Goal: Task Accomplishment & Management: Complete application form

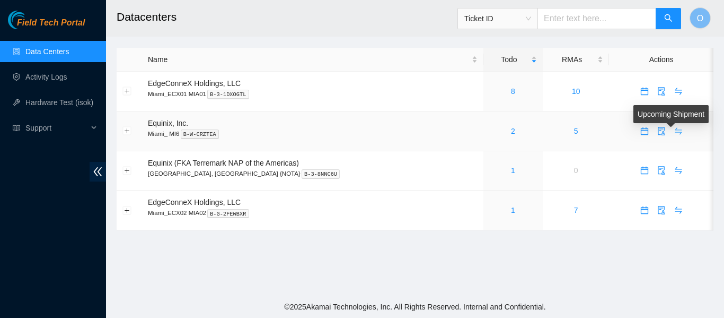
click at [674, 134] on icon "swap" at bounding box center [678, 131] width 8 height 8
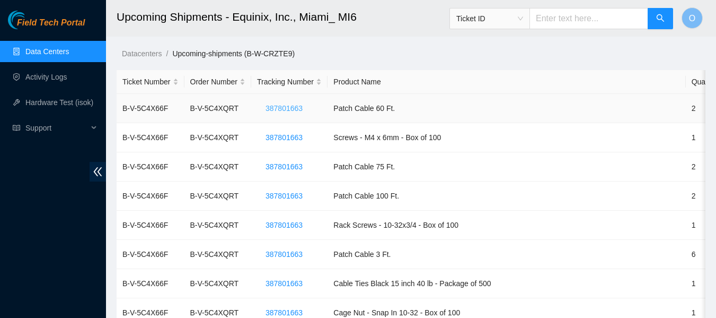
click at [282, 107] on span "387801663" at bounding box center [284, 108] width 37 height 12
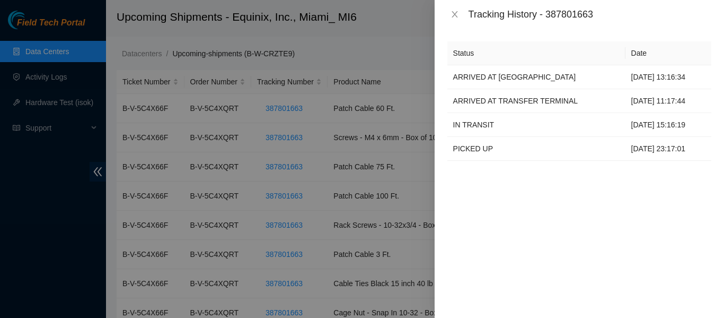
click at [576, 14] on div "Tracking History - 387801663" at bounding box center [590, 14] width 243 height 12
copy div "387801663"
click at [455, 15] on icon "close" at bounding box center [455, 14] width 6 height 6
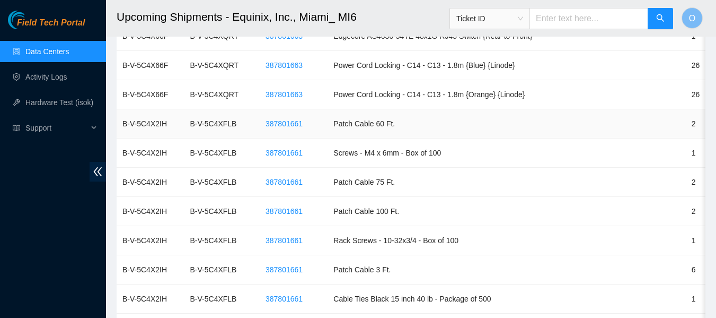
scroll to position [702, 0]
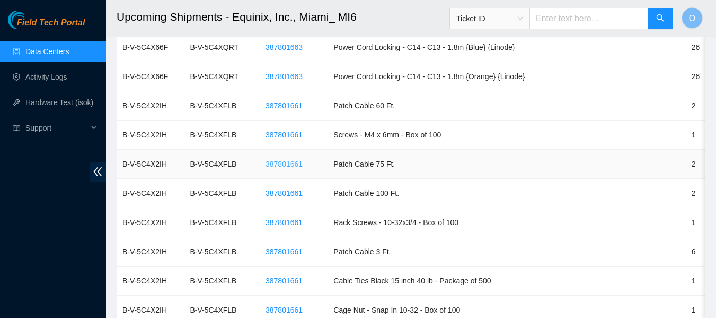
click at [292, 161] on span "387801661" at bounding box center [284, 164] width 37 height 12
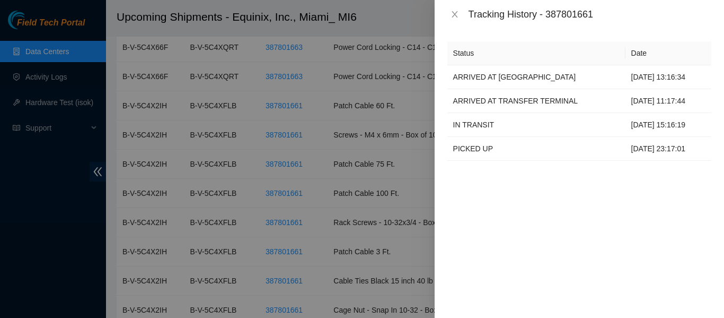
click at [573, 14] on div "Tracking History - 387801661" at bounding box center [590, 14] width 243 height 12
copy div "387801661"
click at [456, 13] on icon "close" at bounding box center [455, 14] width 6 height 6
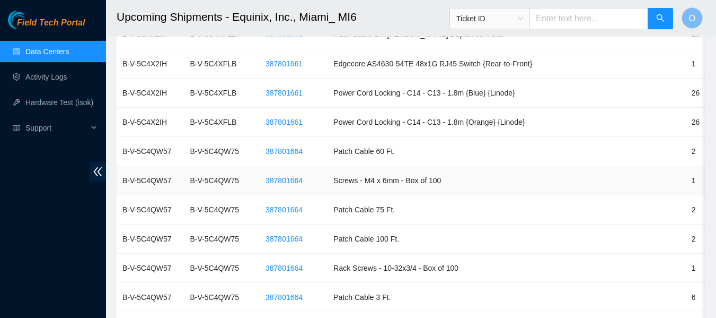
scroll to position [1357, 0]
click at [290, 179] on span "387801664" at bounding box center [284, 180] width 37 height 12
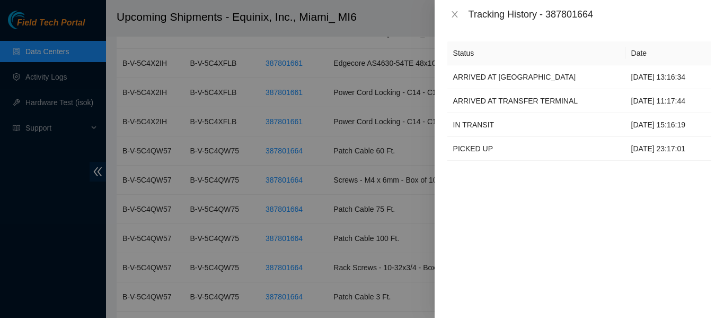
click at [573, 14] on div "Tracking History - 387801664" at bounding box center [590, 14] width 243 height 12
copy div "387801664"
click at [454, 15] on icon "close" at bounding box center [455, 14] width 6 height 6
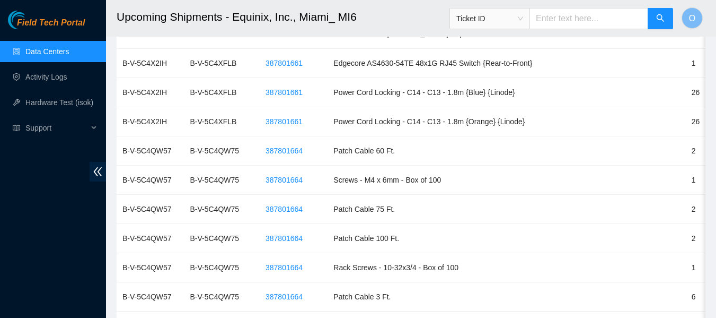
click at [54, 55] on link "Data Centers" at bounding box center [46, 51] width 43 height 8
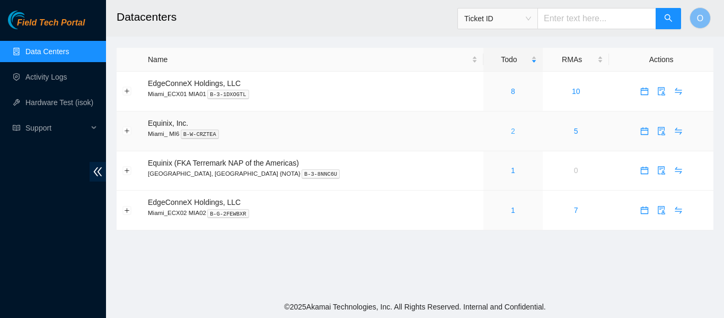
click at [511, 129] on link "2" at bounding box center [513, 131] width 4 height 8
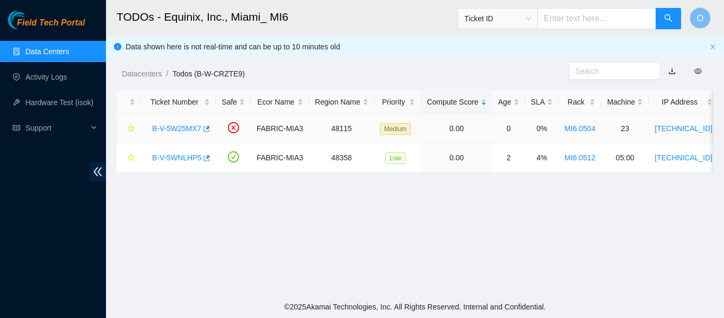
click at [181, 126] on link "B-V-5W25MX7" at bounding box center [176, 128] width 49 height 8
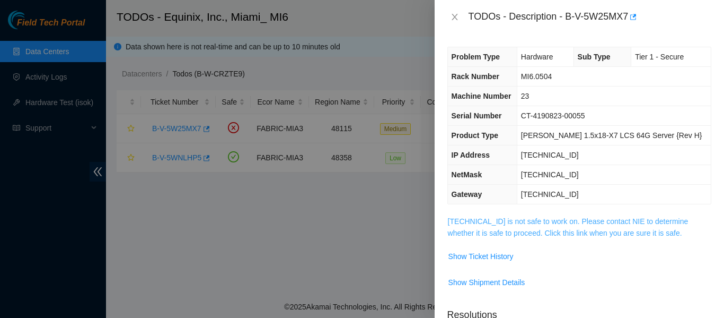
click at [506, 230] on link "23.61.249.186 is not safe to work on. Please contact NIE to determine whether i…" at bounding box center [568, 227] width 241 height 20
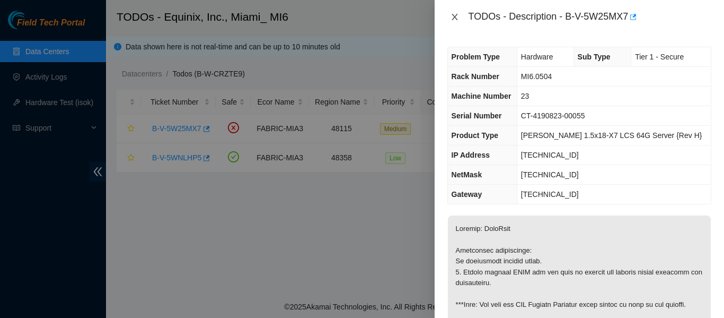
click at [454, 18] on icon "close" at bounding box center [455, 17] width 6 height 6
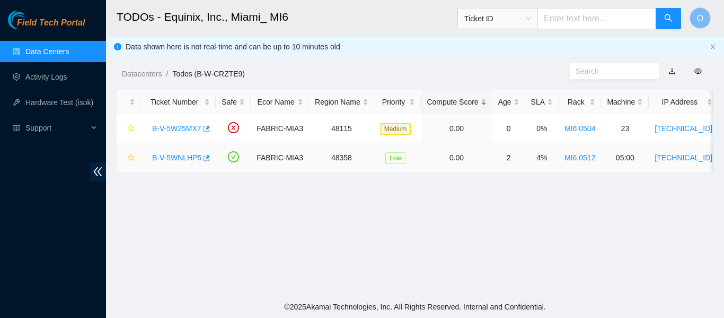
click at [185, 158] on link "B-V-5WNLHP5" at bounding box center [176, 157] width 49 height 8
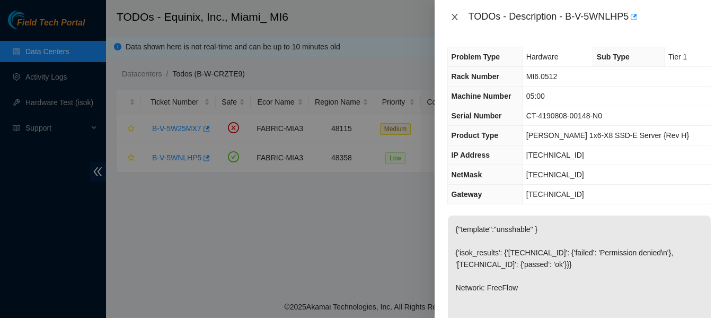
click at [456, 14] on icon "close" at bounding box center [455, 17] width 8 height 8
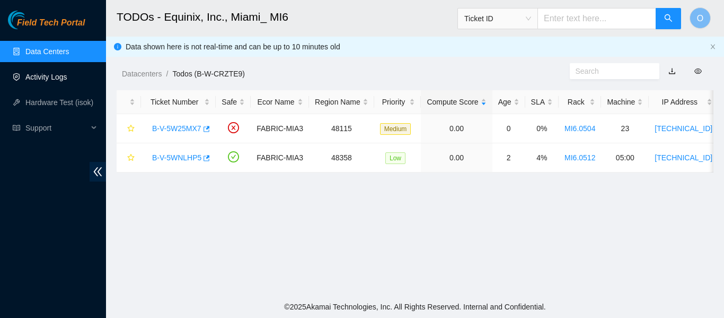
click at [58, 75] on link "Activity Logs" at bounding box center [46, 77] width 42 height 8
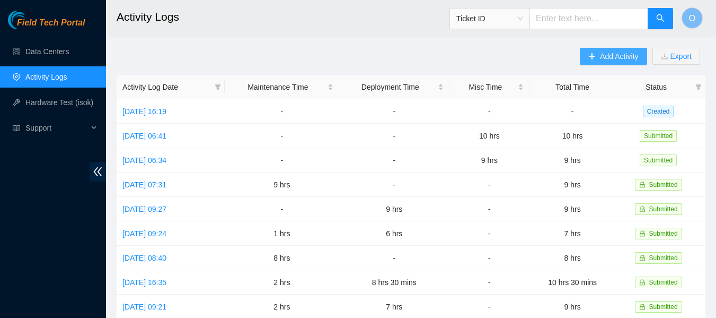
click at [624, 59] on span "Add Activity" at bounding box center [619, 56] width 38 height 12
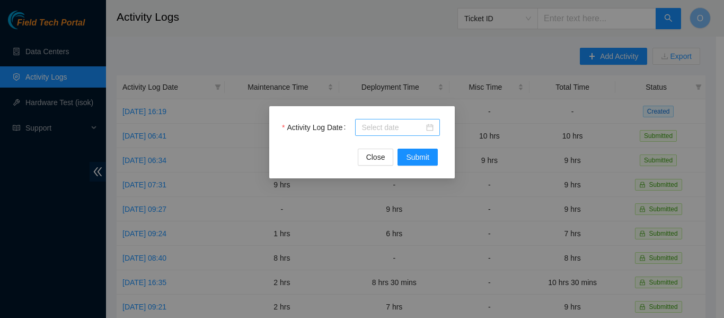
click at [427, 126] on div at bounding box center [398, 127] width 72 height 12
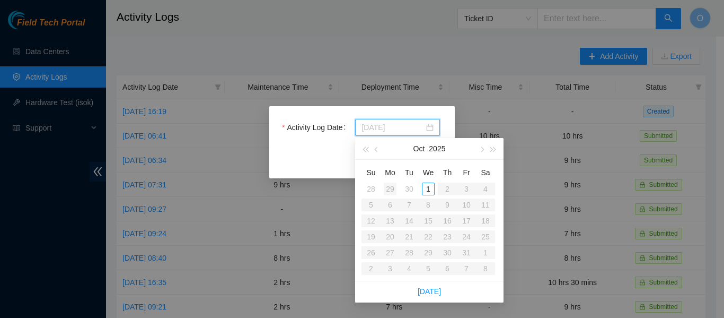
type input "2025-09-29"
click at [390, 190] on div "29" at bounding box center [390, 188] width 13 height 13
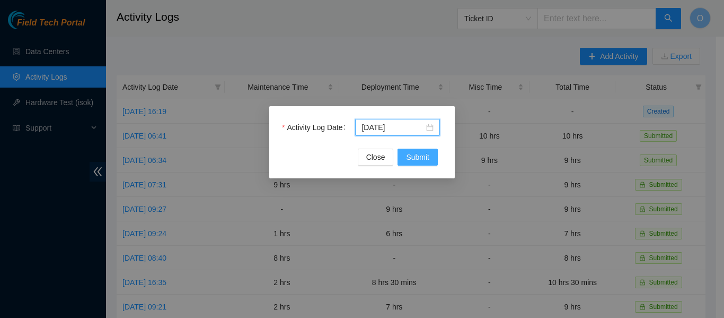
click at [418, 153] on span "Submit" at bounding box center [417, 157] width 23 height 12
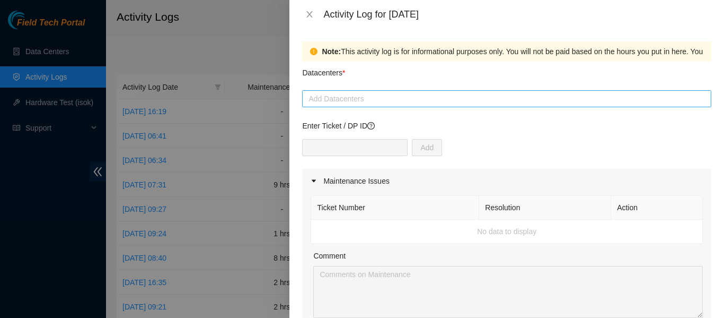
click at [397, 100] on div at bounding box center [507, 98] width 404 height 13
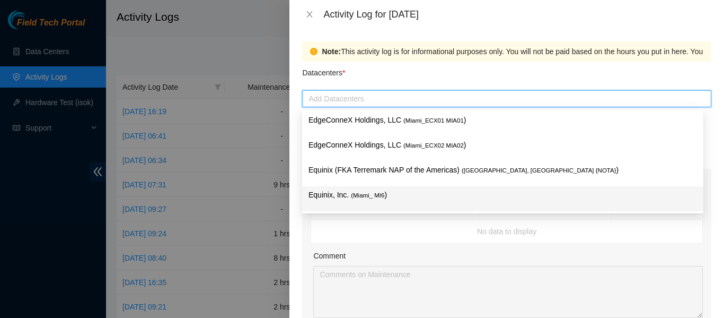
click at [377, 195] on span "( Miami_ MI6" at bounding box center [367, 195] width 33 height 6
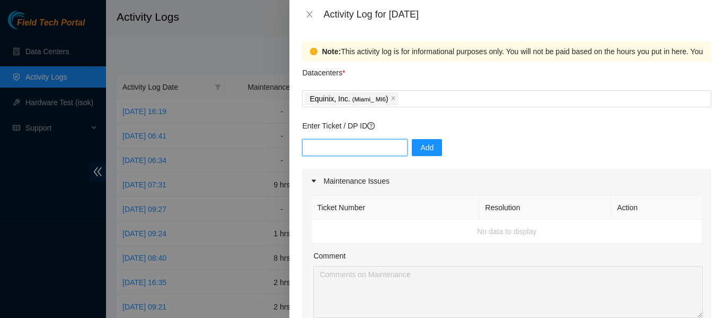
click at [366, 144] on input "text" at bounding box center [354, 147] width 105 height 17
type input "85107"
click at [430, 147] on button "Add" at bounding box center [427, 147] width 30 height 17
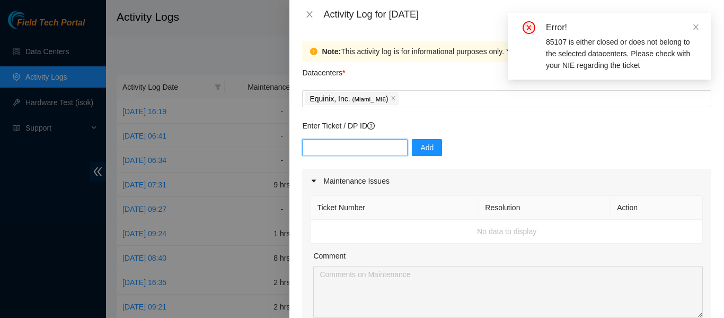
click at [320, 145] on input "text" at bounding box center [354, 147] width 105 height 17
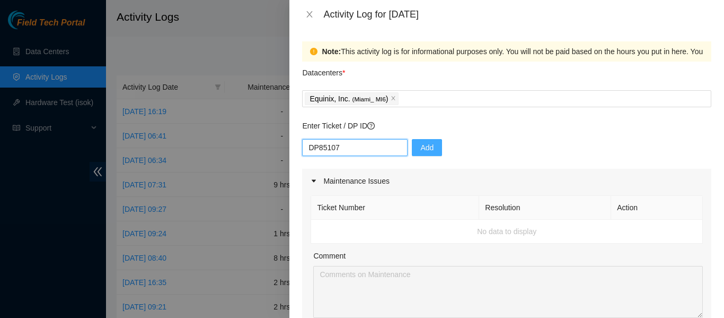
type input "DP85107"
click at [427, 146] on button "Add" at bounding box center [427, 147] width 30 height 17
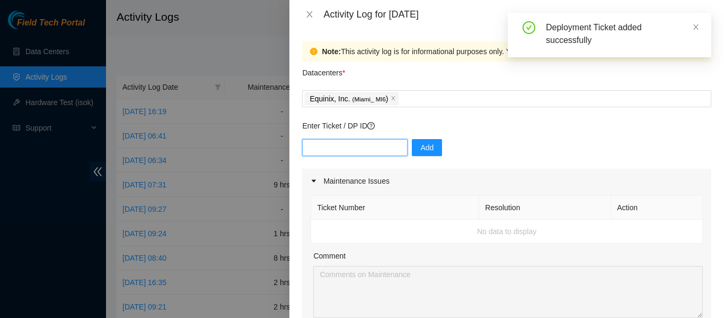
click at [346, 152] on input "text" at bounding box center [354, 147] width 105 height 17
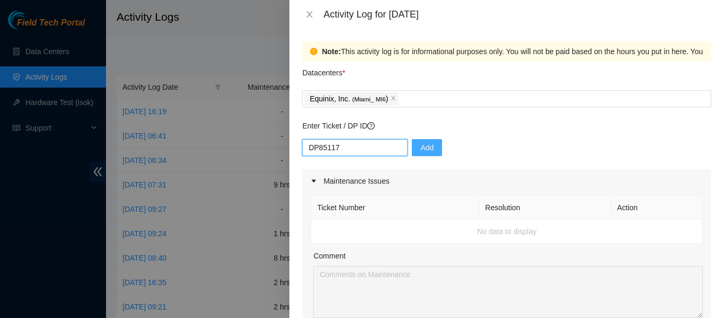
type input "DP85117"
click at [423, 149] on span "Add" at bounding box center [426, 148] width 13 height 12
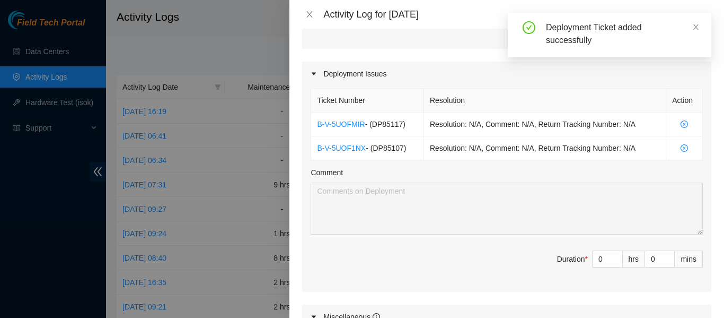
scroll to position [327, 0]
drag, startPoint x: 596, startPoint y: 259, endPoint x: 580, endPoint y: 261, distance: 16.0
click at [580, 261] on span "Duration * 0 hrs 0 mins" at bounding box center [507, 265] width 392 height 30
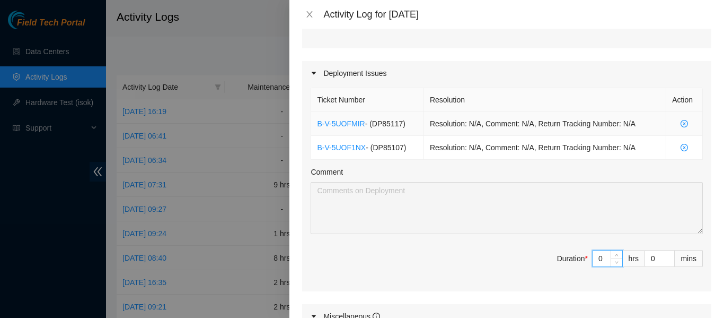
type input "1"
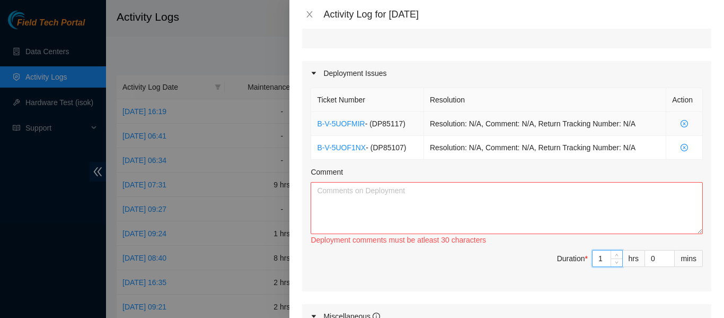
type input "13"
click at [645, 261] on input "0" at bounding box center [659, 258] width 29 height 16
type input "40"
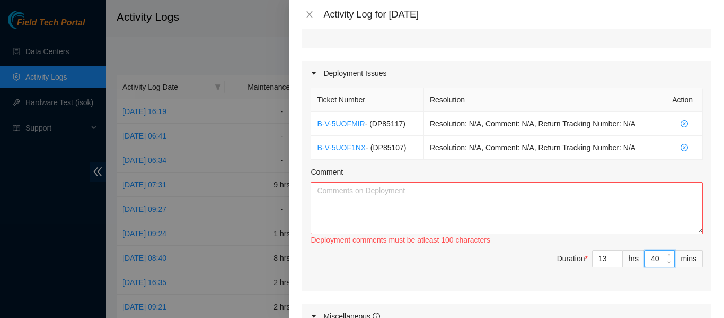
type input "40"
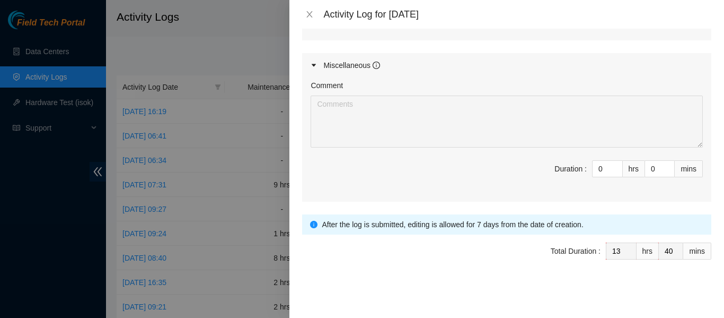
type input "45"
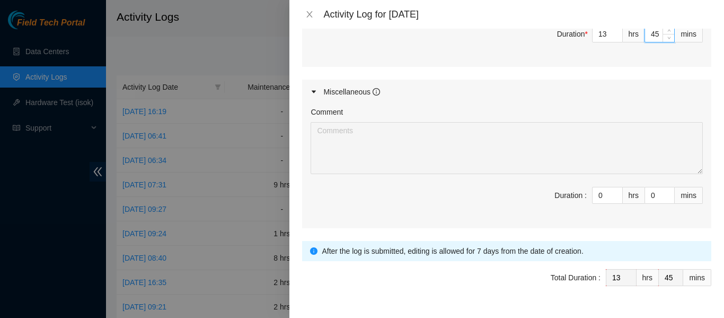
scroll to position [452, 0]
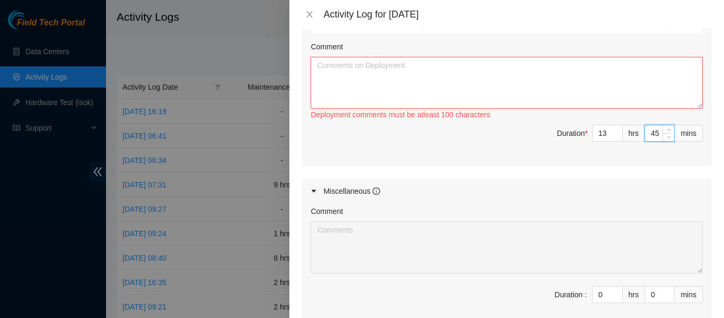
type input "45"
click at [445, 76] on textarea "Comment" at bounding box center [507, 83] width 392 height 52
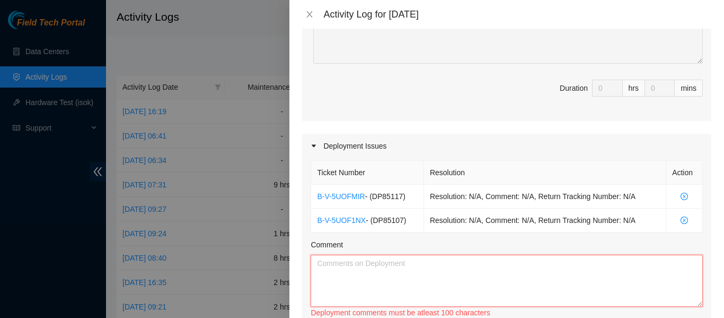
scroll to position [251, 0]
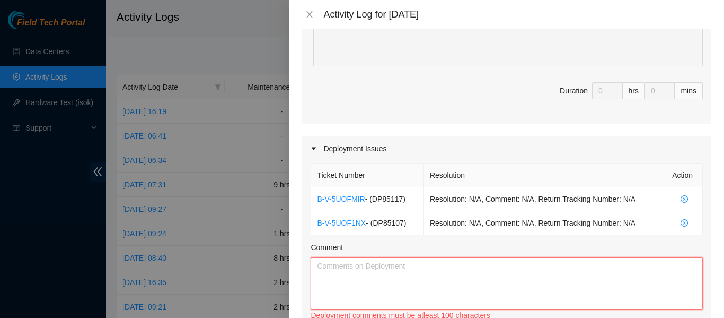
click at [393, 276] on textarea "Comment" at bounding box center [507, 283] width 392 height 52
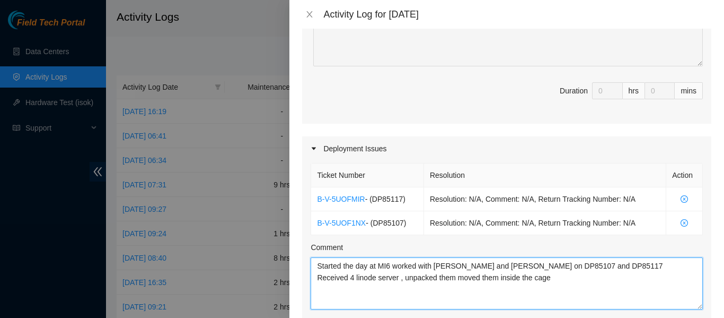
click at [578, 283] on textarea "Started the day at MI6 worked with David and Charles on DP85107 and DP85117 Rec…" at bounding box center [507, 283] width 392 height 52
click at [639, 280] on textarea "Started the day at MI6 worked with David and Charles on DP85107 and DP85117 Rec…" at bounding box center [507, 283] width 392 height 52
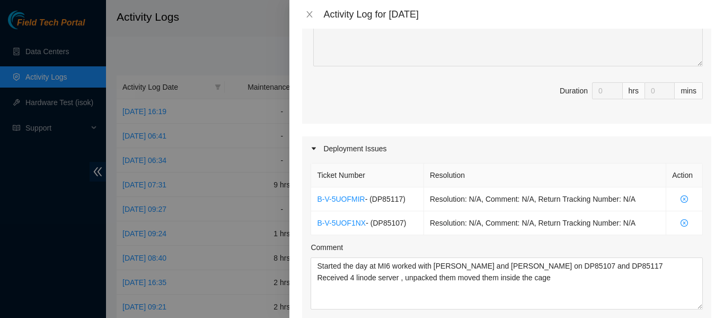
click at [518, 241] on div "Comment" at bounding box center [507, 249] width 392 height 16
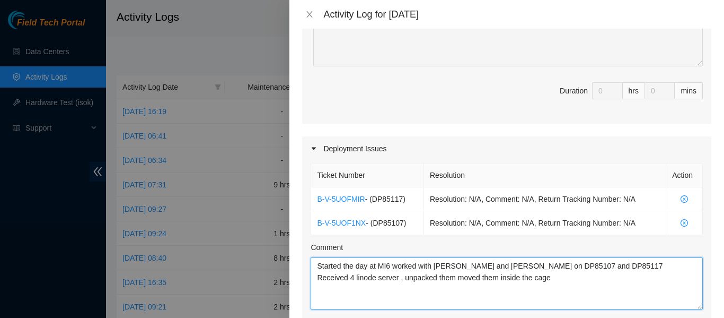
click at [558, 279] on textarea "Started the day at MI6 worked with David and Charles on DP85107 and DP85117 Rec…" at bounding box center [507, 283] width 392 height 52
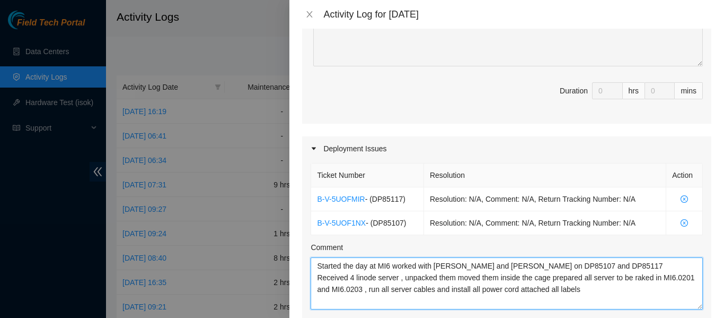
drag, startPoint x: 316, startPoint y: 266, endPoint x: 627, endPoint y: 289, distance: 311.5
click at [627, 289] on textarea "Started the day at MI6 worked with David and Charles on DP85107 and DP85117 Rec…" at bounding box center [507, 283] width 392 height 52
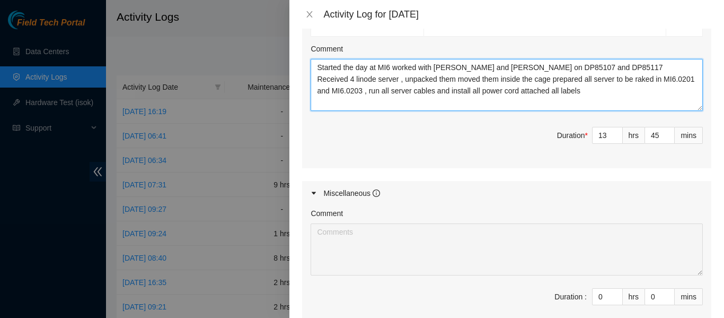
scroll to position [450, 0]
type textarea "Started the day at MI6 worked with David and Charles on DP85107 and DP85117 Rec…"
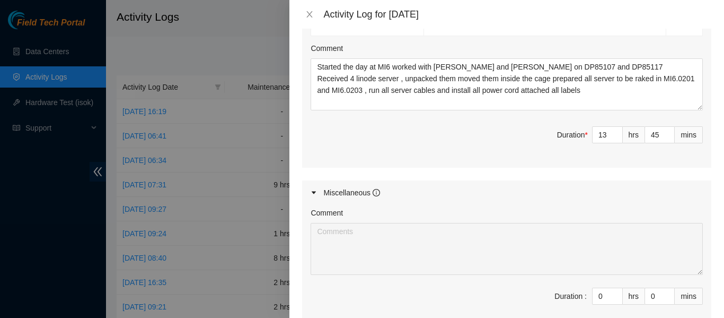
click at [393, 186] on div "Miscellaneous" at bounding box center [506, 192] width 409 height 24
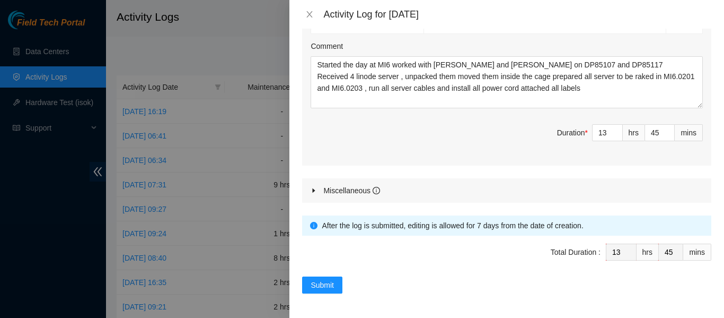
scroll to position [453, 0]
click at [326, 287] on span "Submit" at bounding box center [322, 284] width 23 height 12
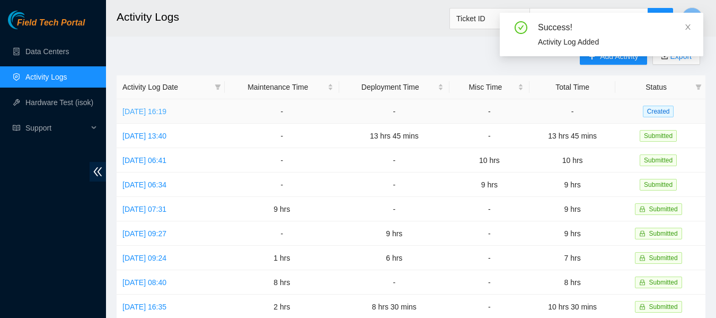
click at [166, 112] on link "Tue, 30 Sep 2025 16:19" at bounding box center [144, 111] width 44 height 8
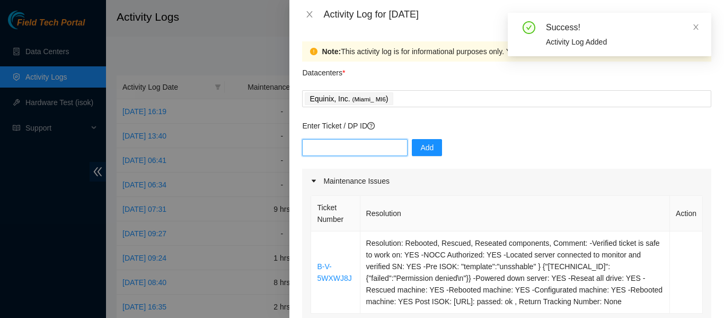
click at [353, 148] on input "text" at bounding box center [354, 147] width 105 height 17
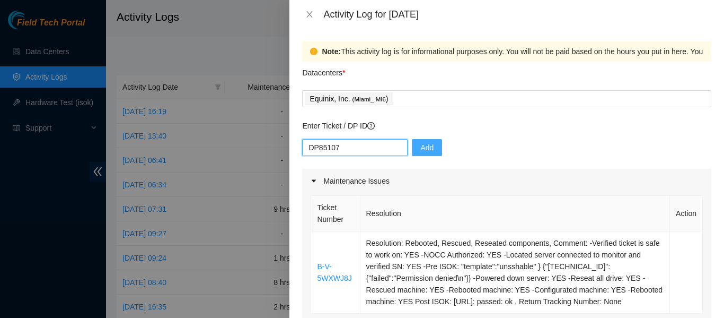
type input "DP85107"
click at [412, 140] on button "Add" at bounding box center [427, 147] width 30 height 17
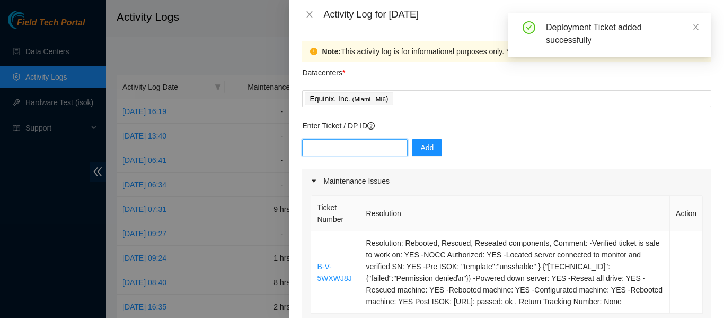
click at [344, 148] on input "text" at bounding box center [354, 147] width 105 height 17
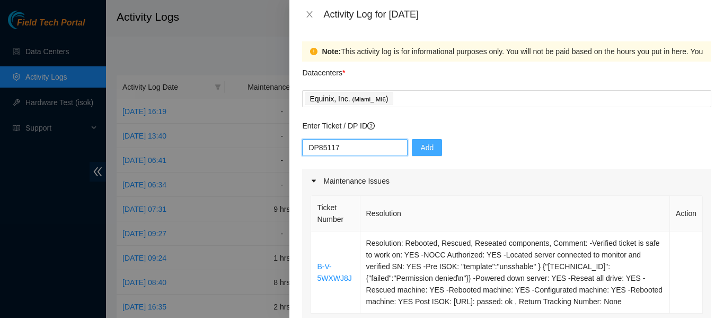
type input "DP85117"
click at [431, 146] on button "Add" at bounding box center [427, 147] width 30 height 17
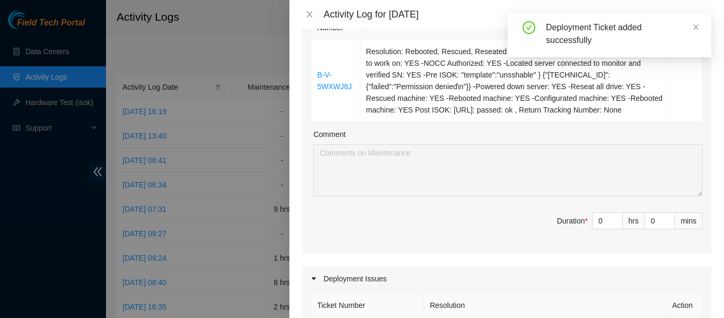
scroll to position [194, 0]
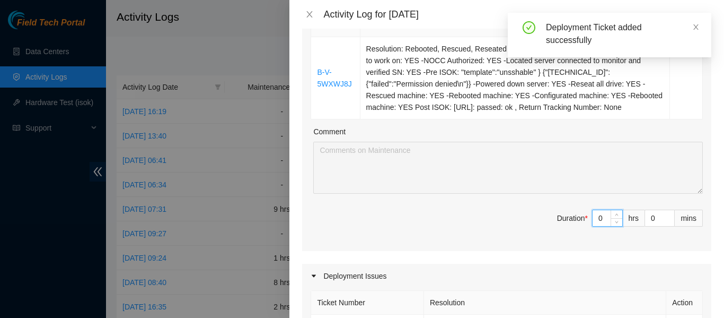
drag, startPoint x: 600, startPoint y: 215, endPoint x: 586, endPoint y: 216, distance: 13.8
click at [593, 216] on input "0" at bounding box center [608, 218] width 30 height 16
type input "2"
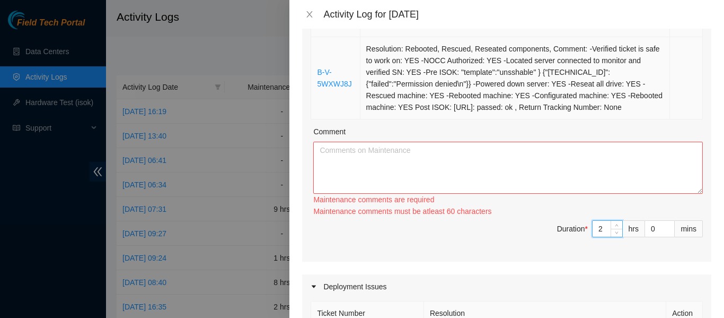
type input "2"
drag, startPoint x: 359, startPoint y: 45, endPoint x: 563, endPoint y: 105, distance: 212.3
click at [563, 105] on td "Resolution: Rebooted, Rescued, Reseated components, Comment: -Verified ticket i…" at bounding box center [515, 78] width 310 height 82
copy td "Resolution: Rebooted, Rescued, Reseated components, Comment: -Verified ticket i…"
click at [348, 159] on textarea "Comment" at bounding box center [508, 168] width 390 height 52
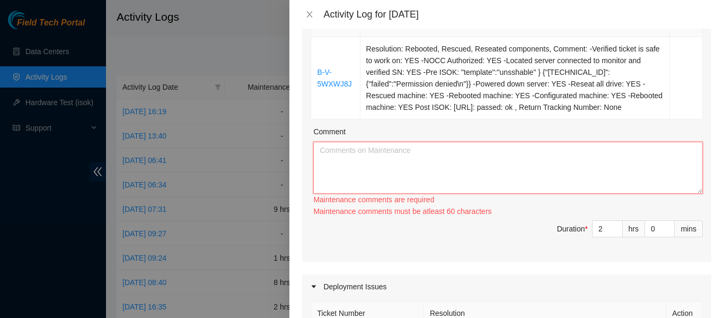
paste textarea "Resolution: Rebooted, Rescued, Reseated components, Comment: -Verified ticket i…"
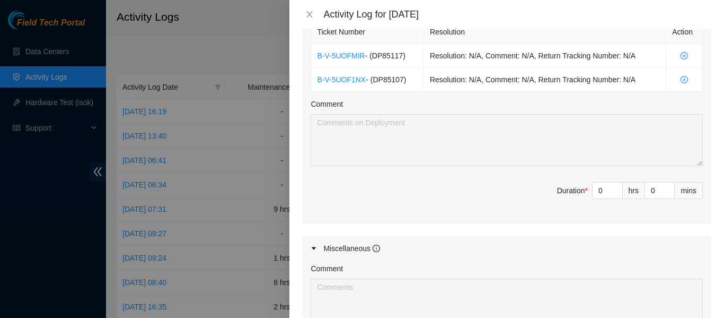
scroll to position [473, 0]
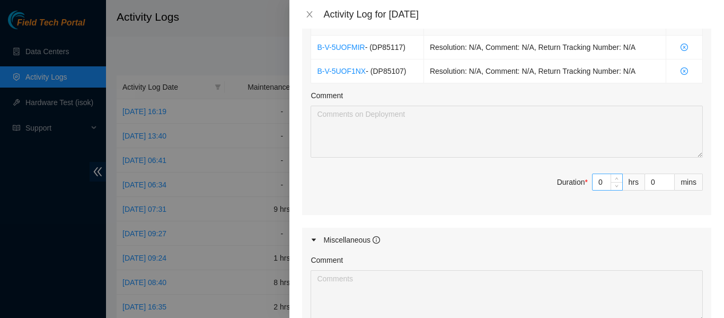
type textarea "Resolution: Rebooted, Rescued, Reseated components, Comment: -Verified ticket i…"
drag, startPoint x: 595, startPoint y: 183, endPoint x: 587, endPoint y: 183, distance: 8.5
click at [593, 183] on input "0" at bounding box center [608, 182] width 30 height 16
type input "1"
type input "3"
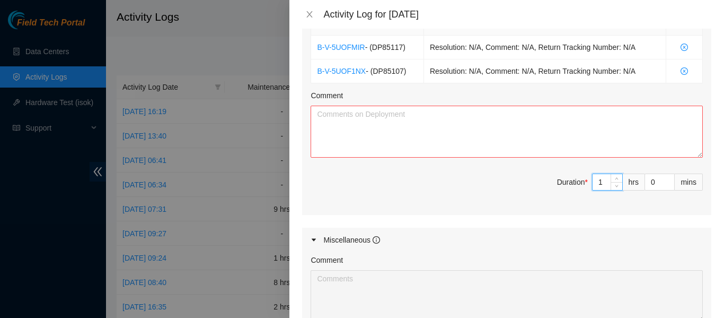
type input "10"
type input "12"
type input "10"
drag, startPoint x: 647, startPoint y: 182, endPoint x: 636, endPoint y: 185, distance: 12.0
click at [636, 185] on span "Duration * 10 hrs 0 mins" at bounding box center [507, 188] width 392 height 30
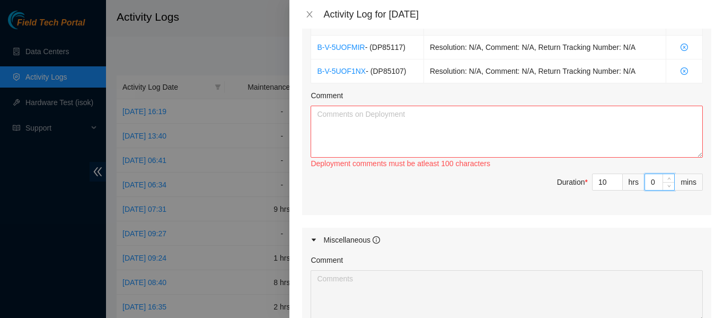
type input "4"
type input "45"
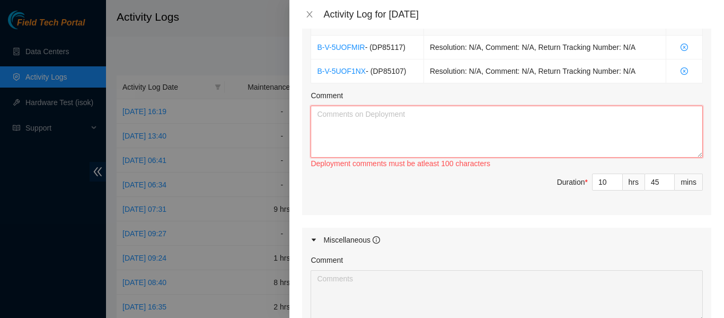
click at [447, 125] on textarea "Comment" at bounding box center [507, 131] width 392 height 52
click at [348, 117] on textarea "Continue working on DP 85107 and DP85117" at bounding box center [507, 131] width 392 height 52
click at [489, 119] on textarea "Continued working on DP 85107 and DP85117" at bounding box center [507, 131] width 392 height 52
paste textarea "Resolution: Rebooted, Rescued, Reseated components, Comment: -Verified ticket i…"
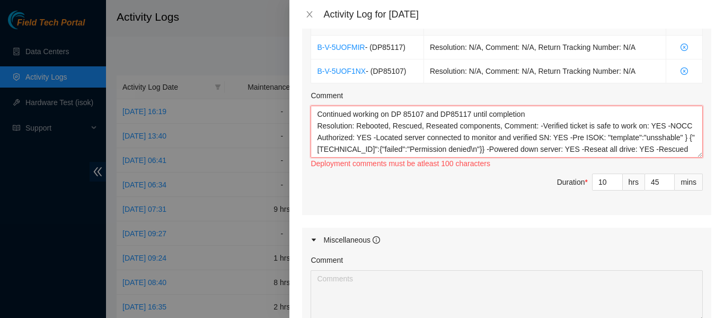
scroll to position [20, 0]
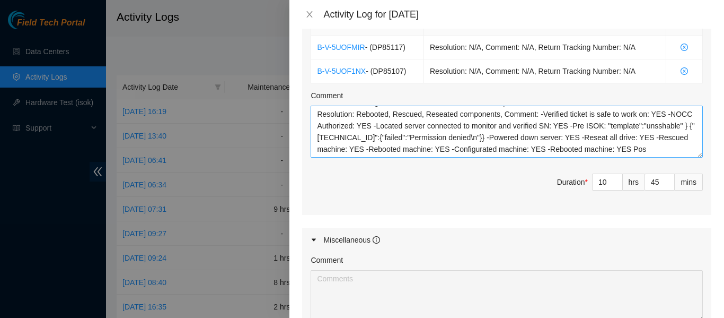
click at [306, 105] on div "Ticket Number Resolution Action B-V-5UOFMIR - ( DP85117 ) Resolution: N/A, Comm…" at bounding box center [506, 112] width 409 height 206
click at [414, 157] on div "Ticket Number Resolution Action B-V-5UOFMIR - ( DP85117 ) Resolution: N/A, Comm…" at bounding box center [506, 112] width 409 height 206
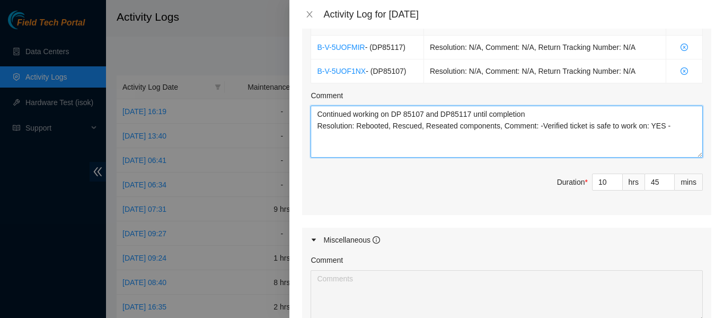
scroll to position [0, 0]
drag, startPoint x: 315, startPoint y: 126, endPoint x: 663, endPoint y: 127, distance: 348.3
click at [663, 127] on textarea "Continued working on DP 85107 and DP85117 until completion Resolution: Rebooted…" at bounding box center [507, 131] width 392 height 52
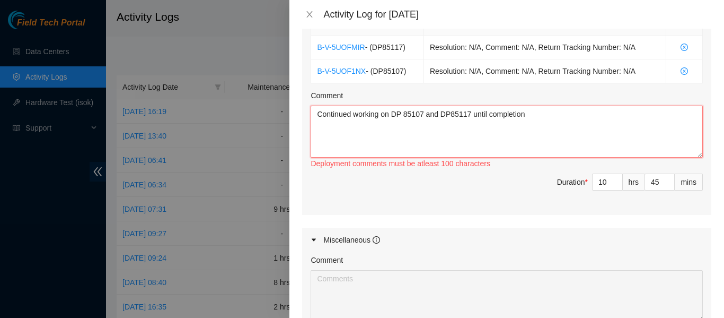
click at [551, 115] on textarea "Continued working on DP 85107 and DP85117 until completion" at bounding box center [507, 131] width 392 height 52
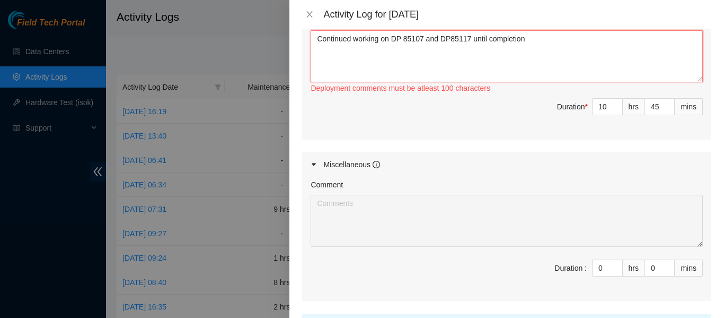
scroll to position [550, 0]
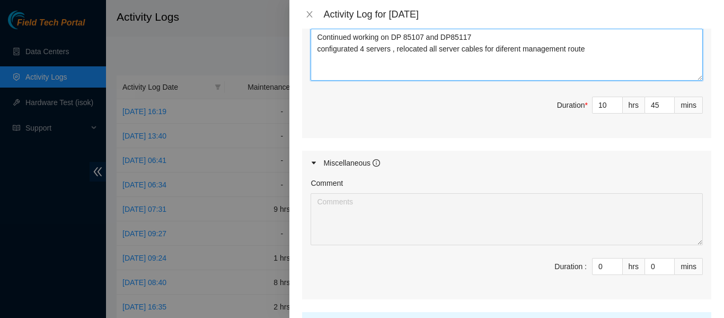
click at [566, 49] on textarea "Continued working on DP 85107 and DP85117 configurated 4 servers , relocated al…" at bounding box center [507, 55] width 392 height 52
click at [611, 50] on textarea "Continued working on DP 85107 and DP85117 configurated 4 servers , relocated al…" at bounding box center [507, 55] width 392 height 52
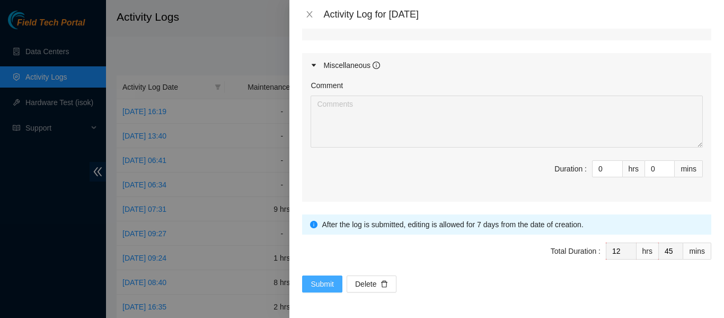
type textarea "Continued working on DP 85107 and DP85117 configurated 4 servers , relocated al…"
click at [328, 281] on span "Submit" at bounding box center [322, 284] width 23 height 12
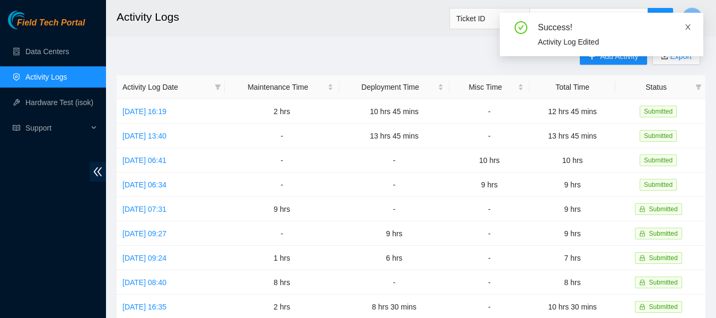
click at [687, 26] on icon "close" at bounding box center [687, 26] width 5 height 5
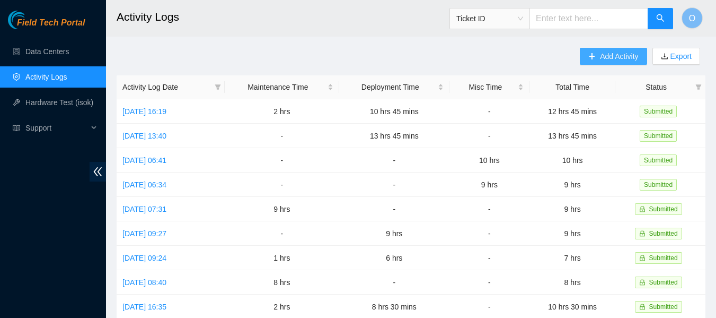
click at [605, 51] on span "Add Activity" at bounding box center [619, 56] width 38 height 12
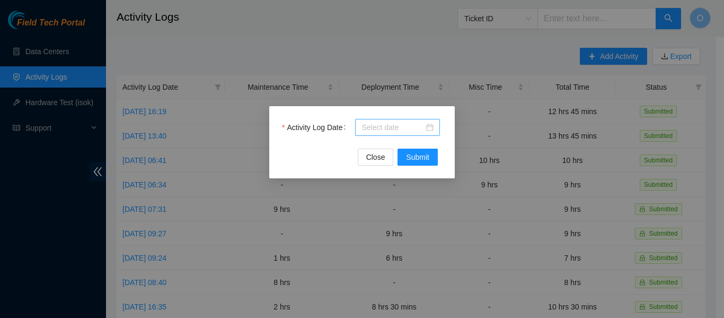
click at [427, 128] on div at bounding box center [398, 127] width 72 height 12
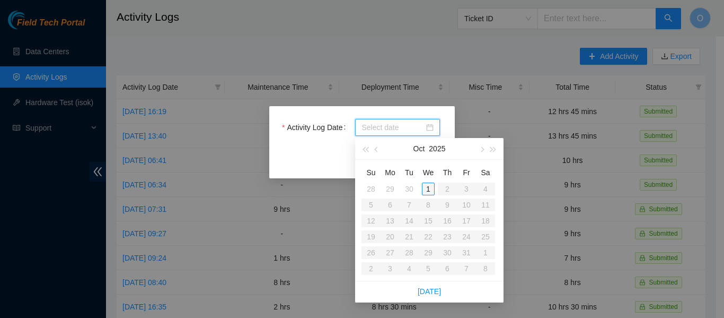
type input "2025-10-01"
click at [430, 187] on div "1" at bounding box center [428, 188] width 13 height 13
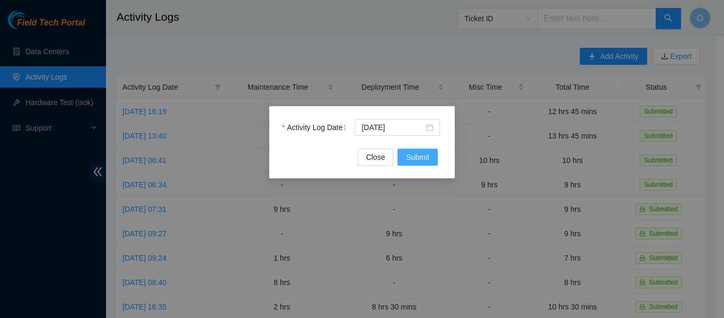
click at [420, 153] on span "Submit" at bounding box center [417, 157] width 23 height 12
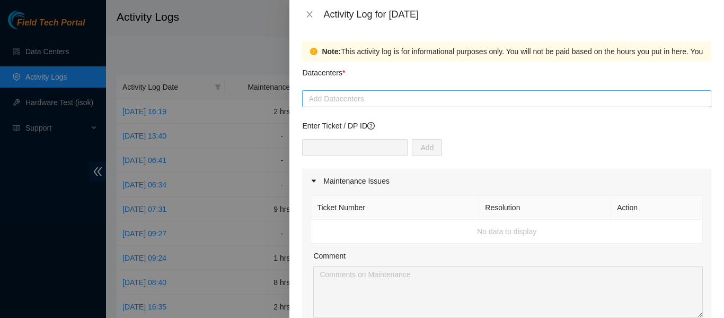
click at [342, 102] on div at bounding box center [507, 98] width 404 height 13
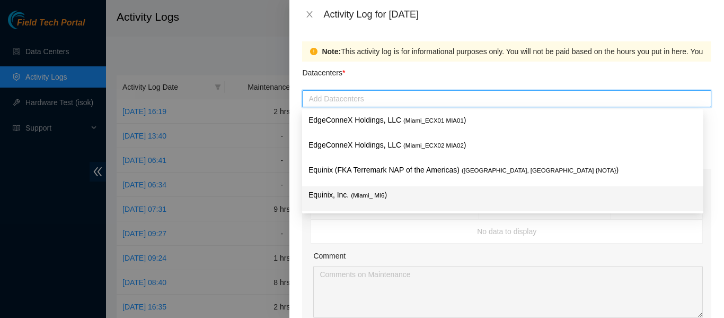
click at [360, 201] on div "Equinix, Inc. ( Miami_ MI6 )" at bounding box center [503, 199] width 389 height 20
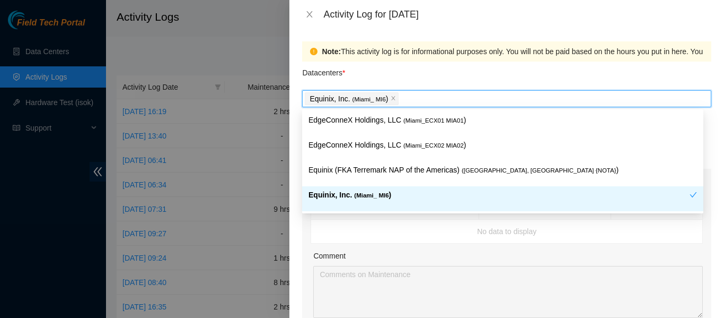
click at [341, 193] on p "Equinix, Inc. ( Miami_ MI6 )" at bounding box center [499, 195] width 381 height 12
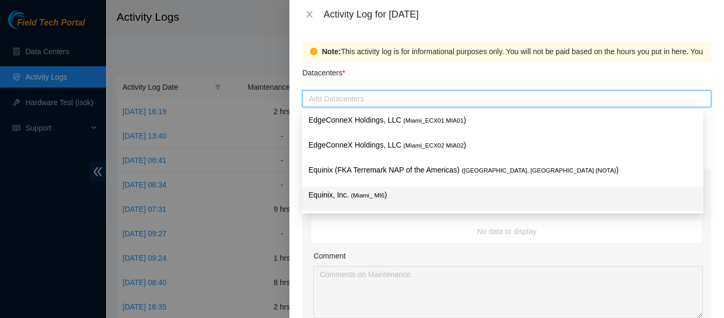
click at [341, 193] on p "Equinix, Inc. ( Miami_ MI6 )" at bounding box center [503, 195] width 389 height 12
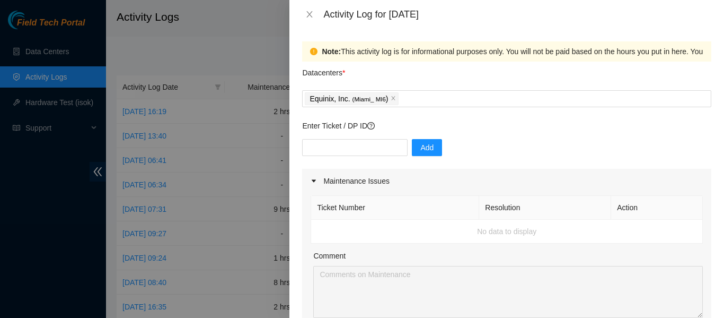
click at [427, 224] on td "No data to display" at bounding box center [507, 231] width 392 height 24
click at [363, 147] on input "text" at bounding box center [354, 147] width 105 height 17
type input "DP77887"
click at [420, 152] on span "Add" at bounding box center [426, 148] width 13 height 12
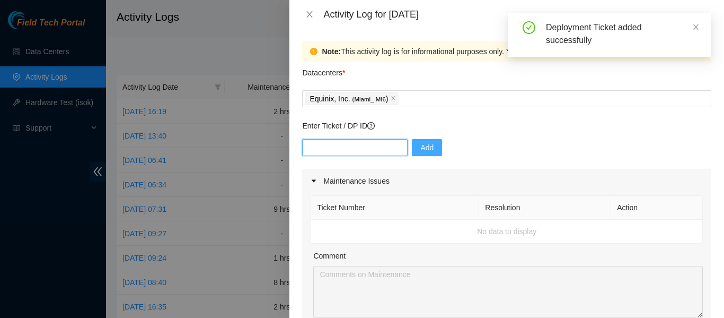
click at [323, 147] on input "text" at bounding box center [354, 147] width 105 height 17
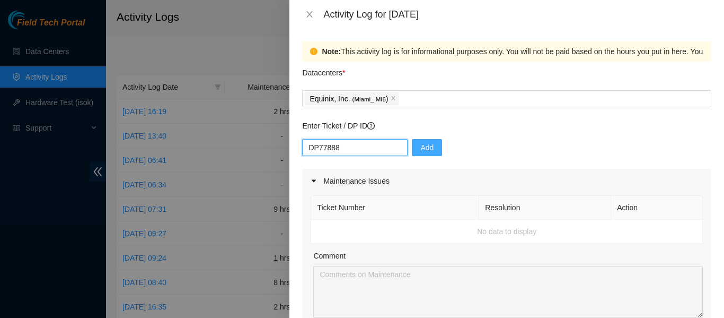
type input "DP77888"
click at [420, 148] on span "Add" at bounding box center [426, 148] width 13 height 12
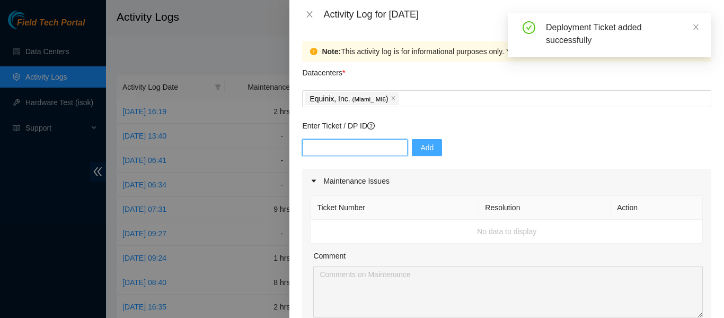
click at [355, 151] on input "text" at bounding box center [354, 147] width 105 height 17
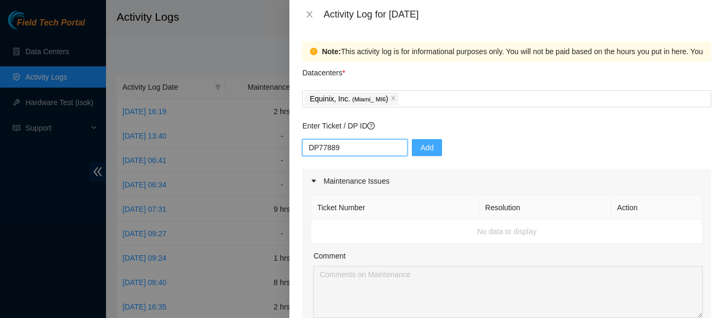
type input "DP77889"
click at [429, 148] on button "Add" at bounding box center [427, 147] width 30 height 17
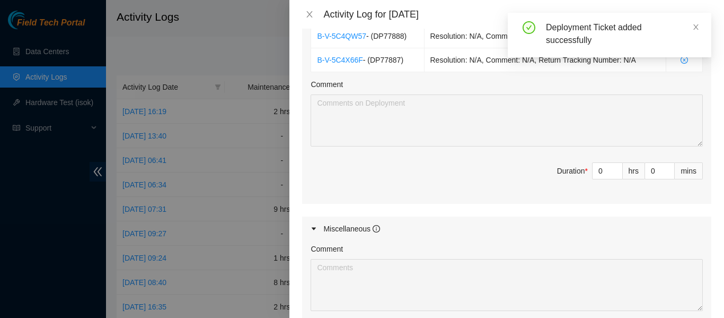
scroll to position [438, 0]
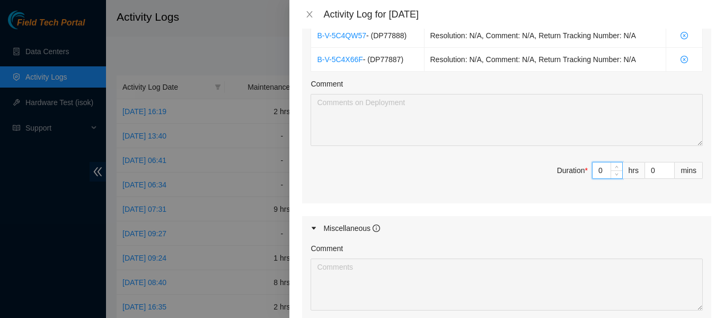
drag, startPoint x: 597, startPoint y: 170, endPoint x: 570, endPoint y: 171, distance: 27.6
click at [570, 171] on span "Duration * 0 hrs 0 mins" at bounding box center [507, 177] width 392 height 30
type input "9"
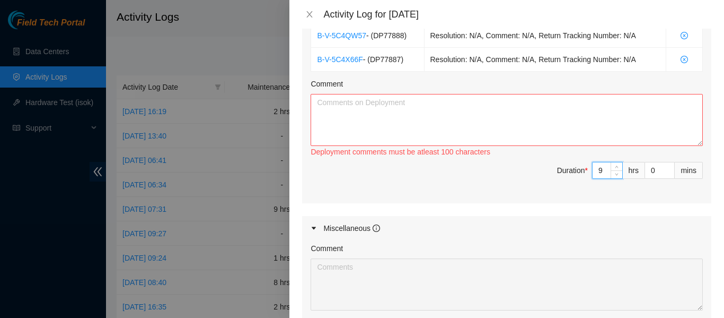
type input "9"
click at [410, 107] on textarea "Comment" at bounding box center [507, 120] width 392 height 52
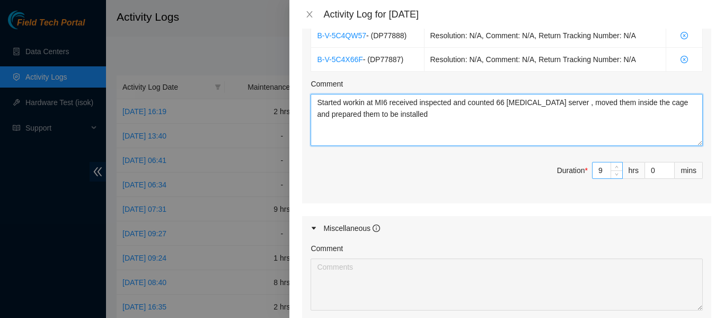
type textarea "Started workin at MI6 received inspected and counted 66 lonide server , moved t…"
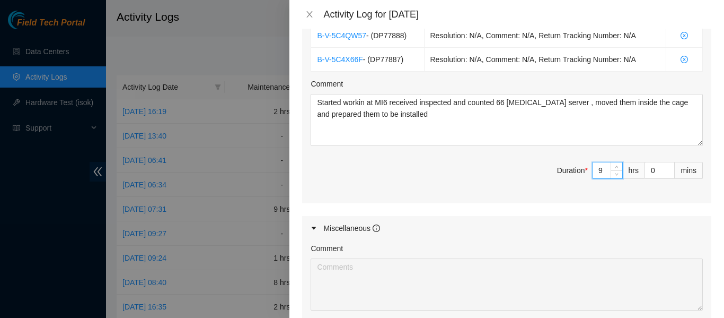
drag, startPoint x: 597, startPoint y: 166, endPoint x: 594, endPoint y: 162, distance: 5.6
click at [594, 162] on input "9" at bounding box center [608, 170] width 30 height 16
drag, startPoint x: 595, startPoint y: 171, endPoint x: 588, endPoint y: 171, distance: 6.9
click at [593, 171] on input "9" at bounding box center [608, 170] width 30 height 16
type input "8"
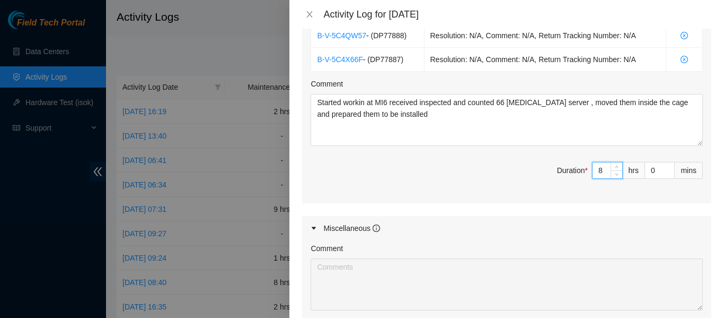
type input "8"
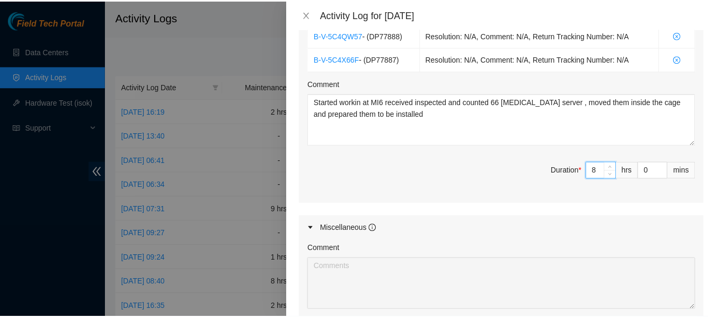
scroll to position [601, 0]
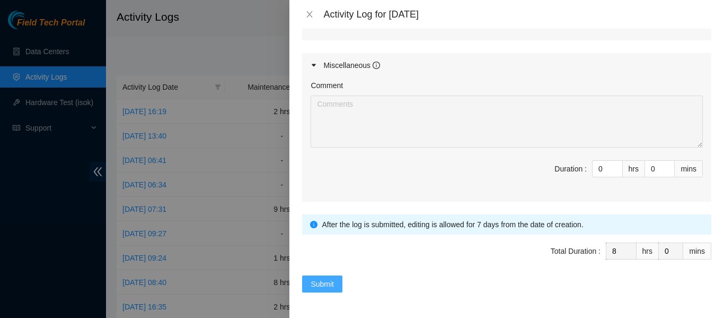
type input "8"
click at [327, 286] on span "Submit" at bounding box center [322, 284] width 23 height 12
